Goal: Task Accomplishment & Management: Use online tool/utility

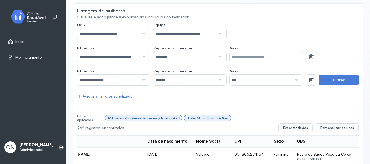
scroll to position [54, 0]
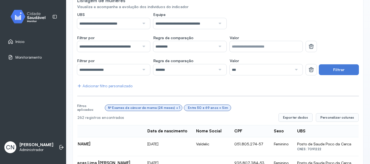
click at [142, 44] on div at bounding box center [142, 46] width 7 height 11
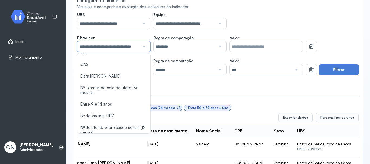
scroll to position [10, 0]
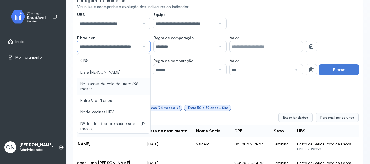
type input "*******"
type input "*"
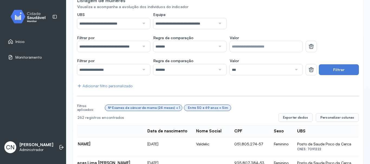
click at [219, 46] on div at bounding box center [219, 46] width 7 height 11
click at [216, 69] on div at bounding box center [219, 69] width 7 height 11
click at [293, 69] on div at bounding box center [295, 69] width 7 height 11
click at [327, 70] on button "Filtrar" at bounding box center [339, 69] width 40 height 11
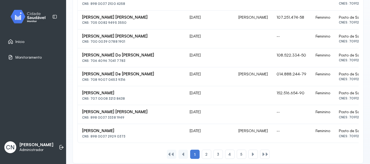
scroll to position [438, 0]
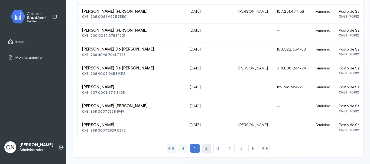
click at [213, 151] on div "2" at bounding box center [217, 148] width 9 height 9
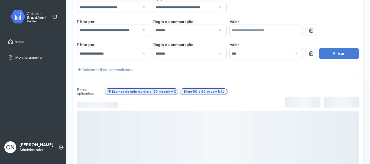
scroll to position [0, 0]
